Goal: Task Accomplishment & Management: Use online tool/utility

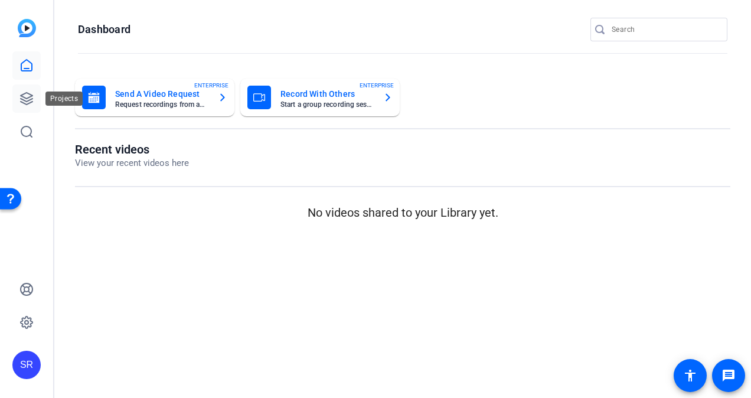
click at [32, 96] on icon at bounding box center [27, 99] width 12 height 12
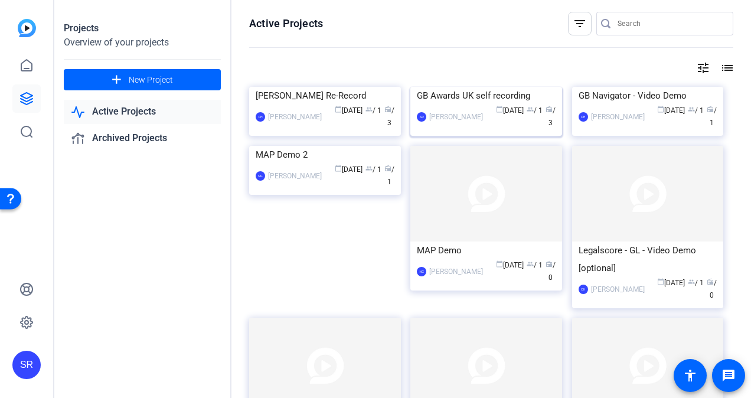
click at [462, 129] on div "SR Stephanie Raven calendar_today Sep 23 group / 1 radio / 3" at bounding box center [486, 117] width 139 height 25
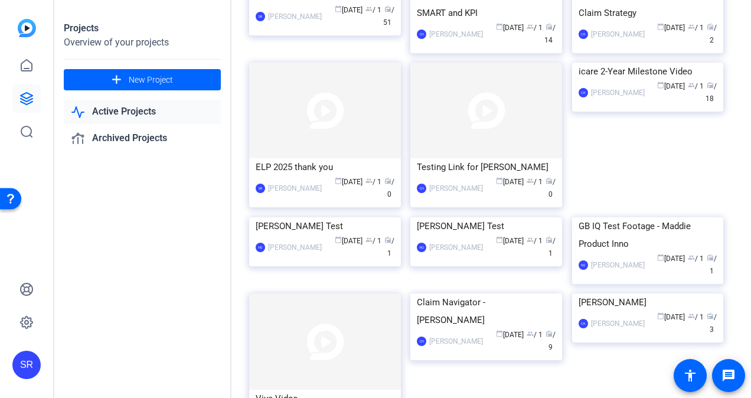
scroll to position [1674, 0]
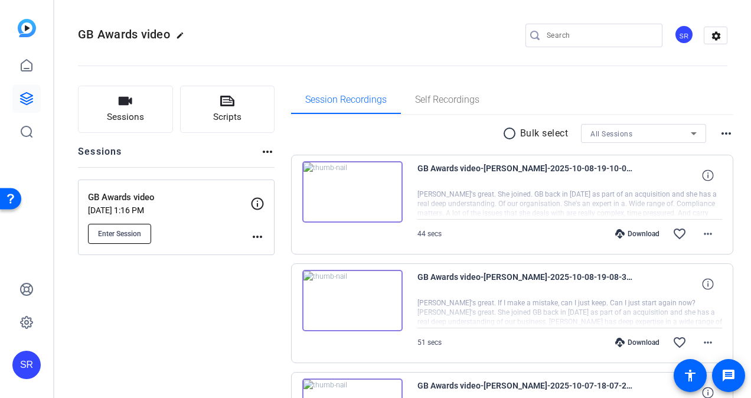
click at [132, 232] on span "Enter Session" at bounding box center [119, 233] width 43 height 9
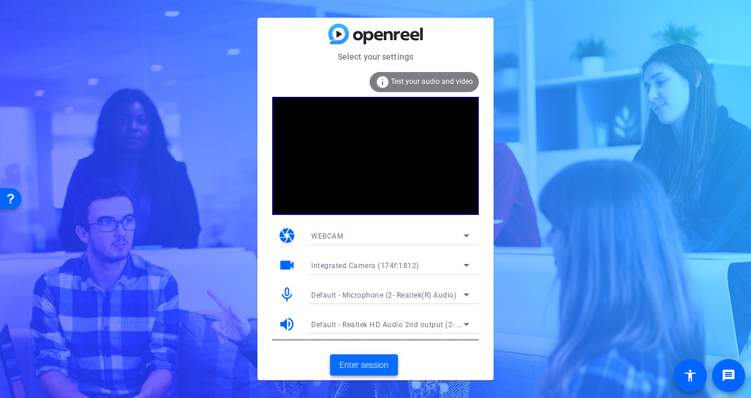
click at [367, 368] on span "Enter session" at bounding box center [364, 365] width 49 height 12
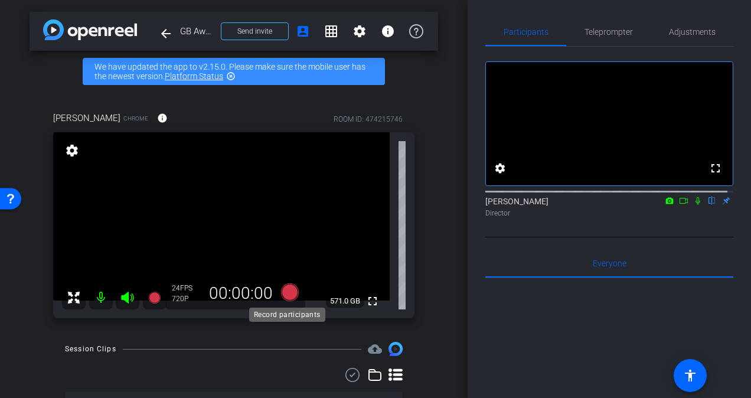
click at [290, 292] on icon at bounding box center [290, 293] width 18 height 18
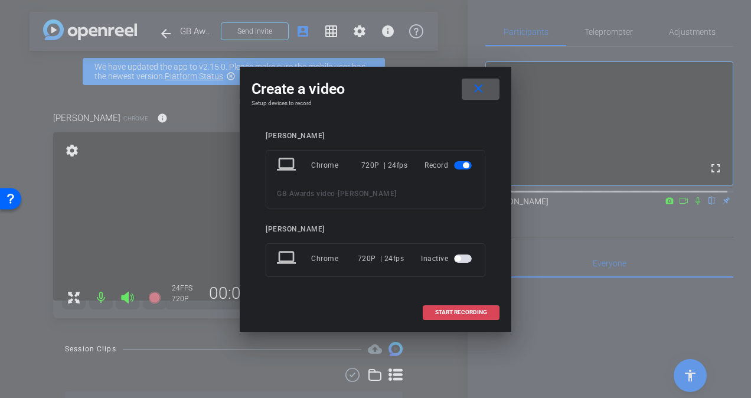
click at [447, 311] on span "START RECORDING" at bounding box center [461, 312] width 52 height 6
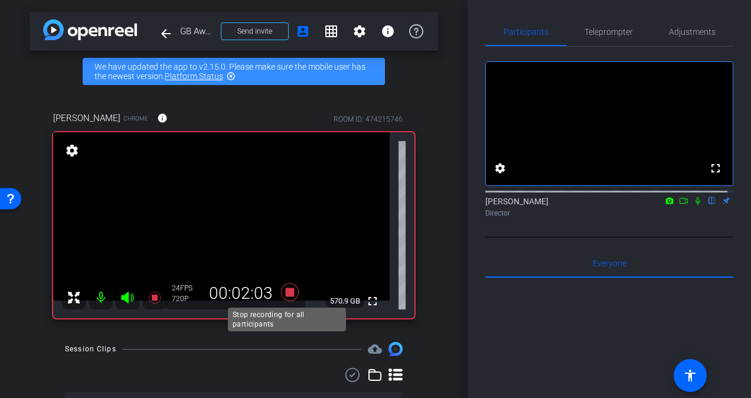
click at [285, 292] on icon at bounding box center [290, 293] width 18 height 18
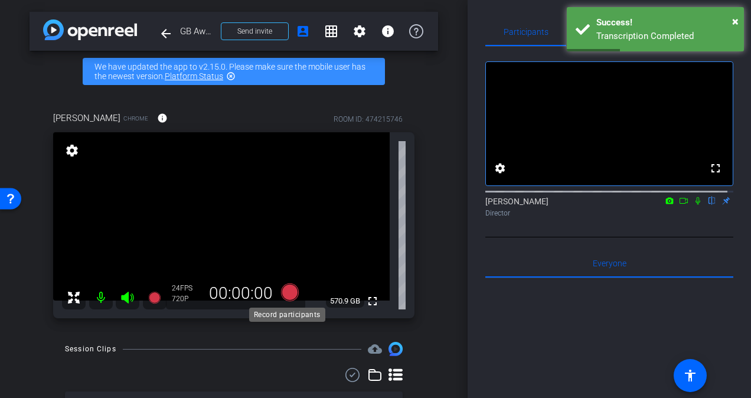
click at [285, 292] on icon at bounding box center [290, 293] width 18 height 18
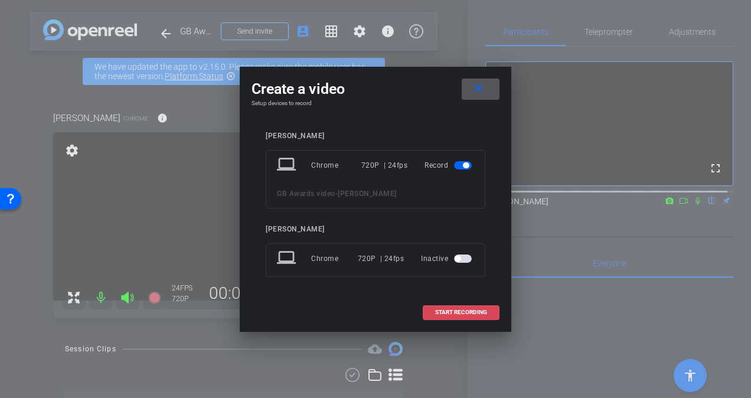
click at [486, 311] on span "START RECORDING" at bounding box center [461, 312] width 52 height 6
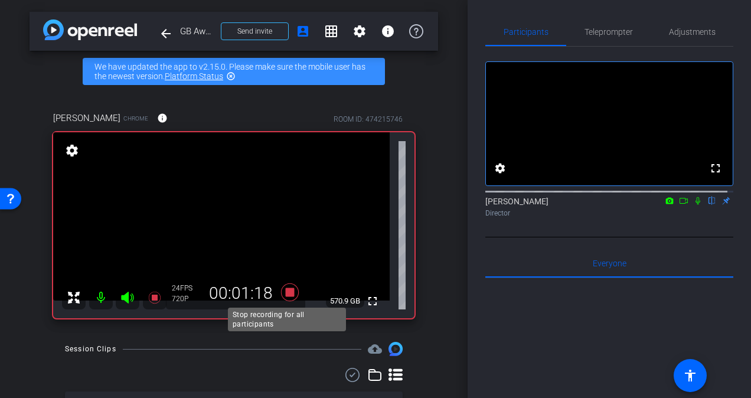
click at [289, 292] on icon at bounding box center [290, 293] width 18 height 18
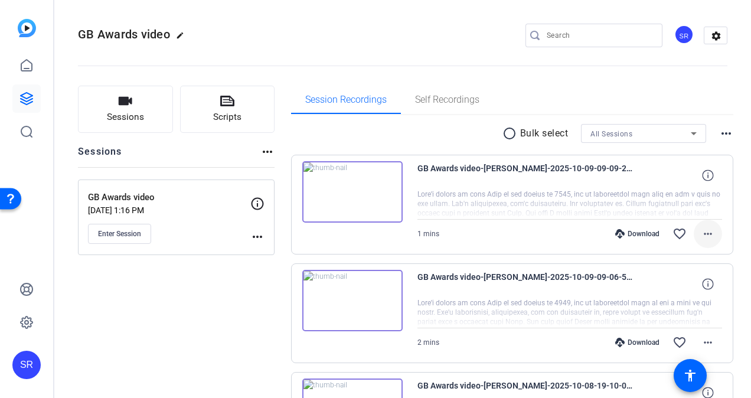
click at [706, 235] on mat-icon "more_horiz" at bounding box center [708, 234] width 14 height 14
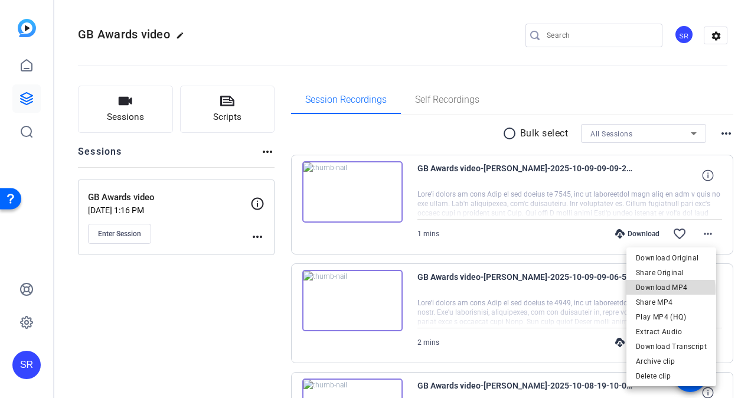
click at [665, 290] on span "Download MP4" at bounding box center [671, 288] width 71 height 14
